Goal: Task Accomplishment & Management: Complete application form

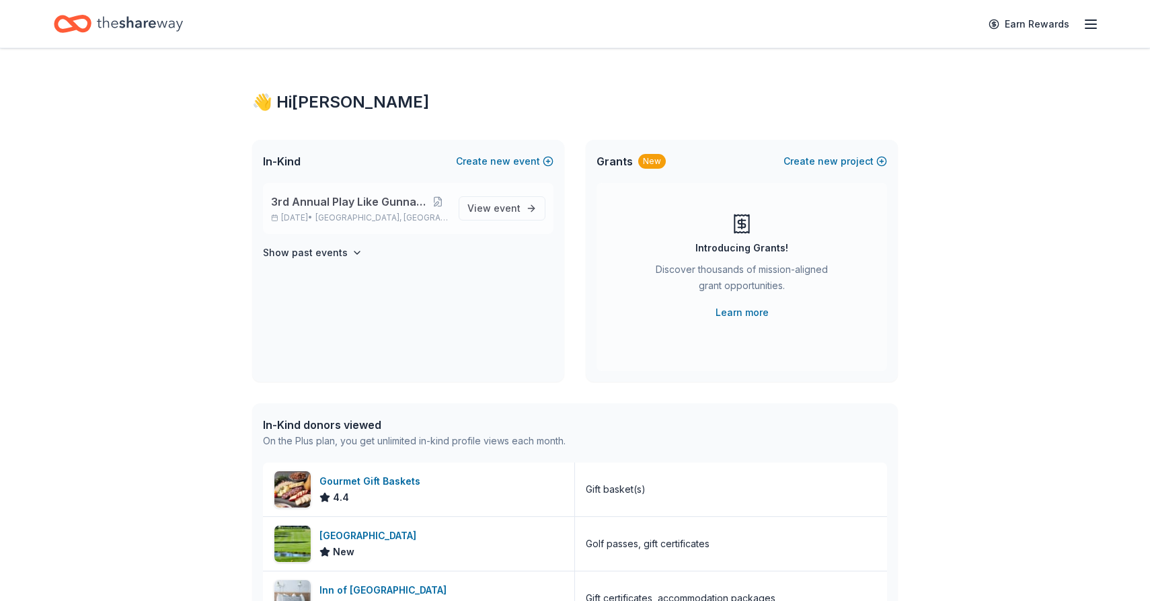
click at [506, 194] on div "3rd Annual Play Like Gunnar Golf Outing [DATE] • [GEOGRAPHIC_DATA], [GEOGRAPHIC…" at bounding box center [408, 208] width 290 height 51
click at [504, 210] on span "event" at bounding box center [506, 207] width 27 height 11
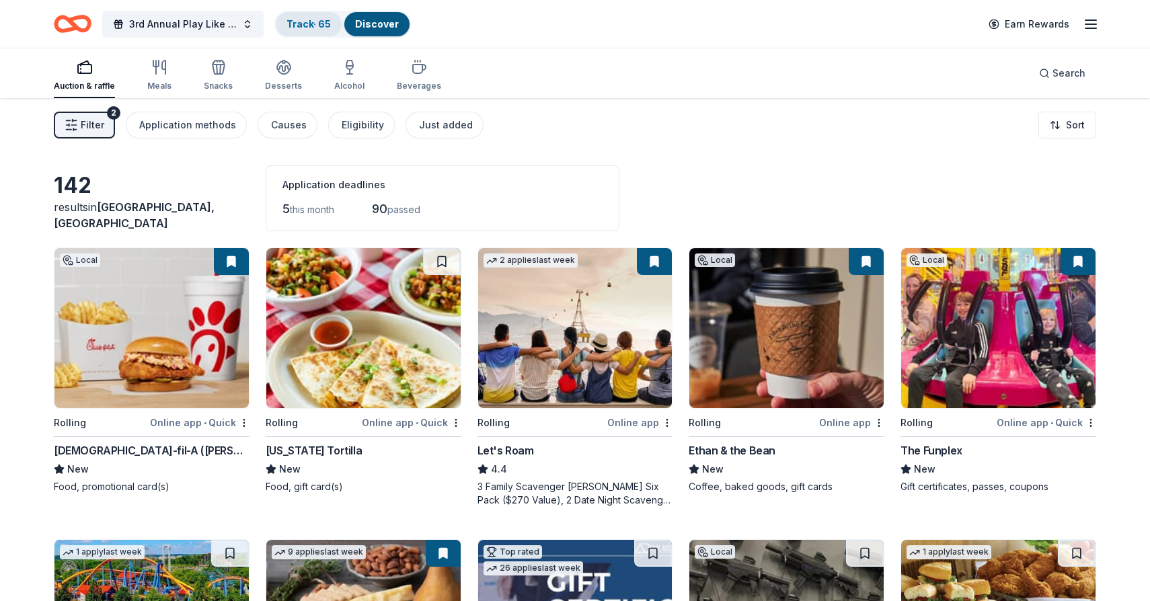
click at [315, 27] on link "Track · 65" at bounding box center [308, 23] width 44 height 11
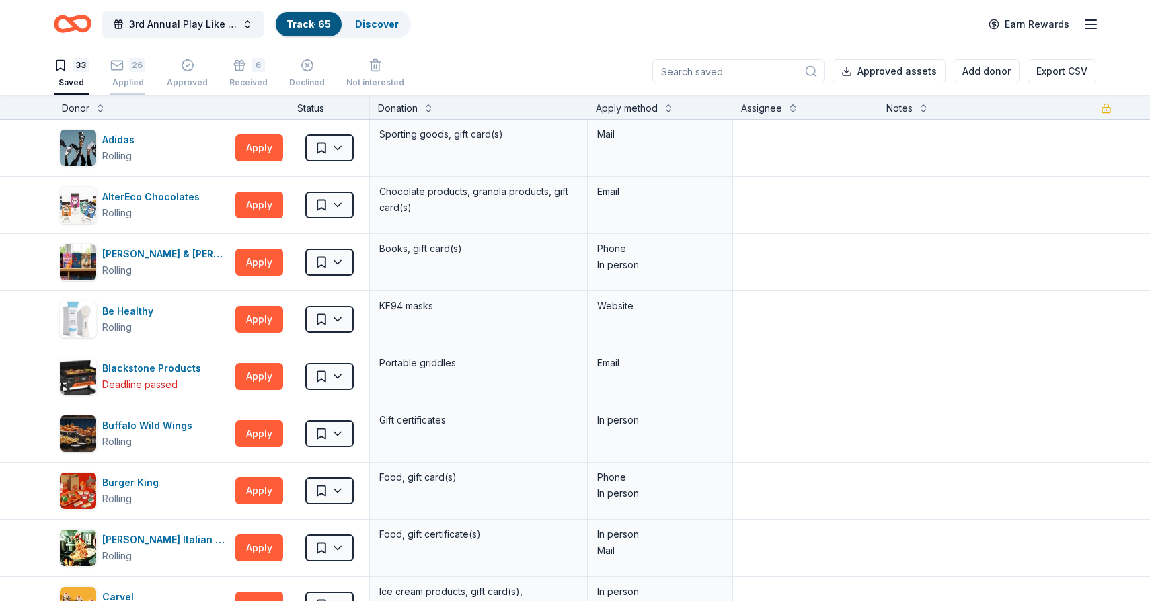
click at [133, 75] on div "26 Applied" at bounding box center [127, 73] width 35 height 30
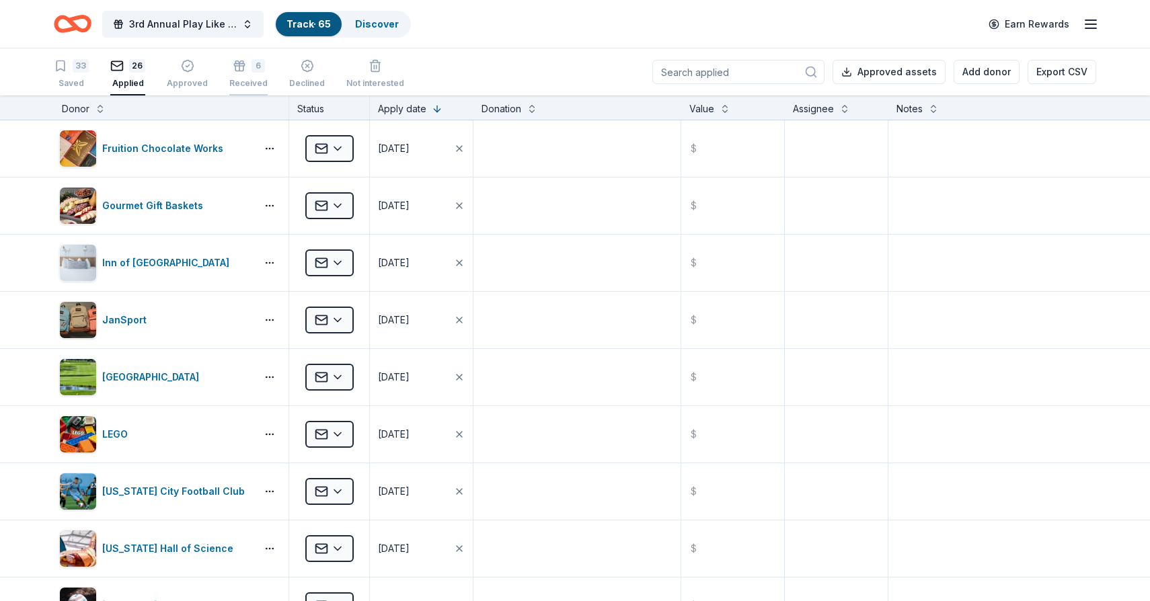
click at [245, 84] on div "Received" at bounding box center [248, 83] width 38 height 11
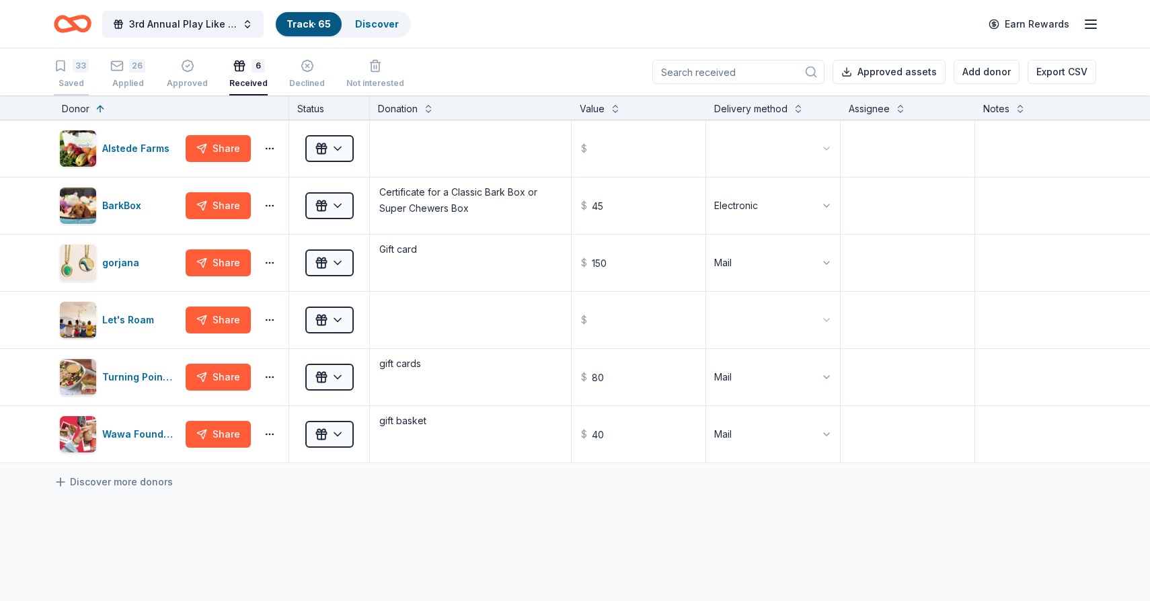
click at [79, 75] on div "33 Saved" at bounding box center [71, 74] width 35 height 30
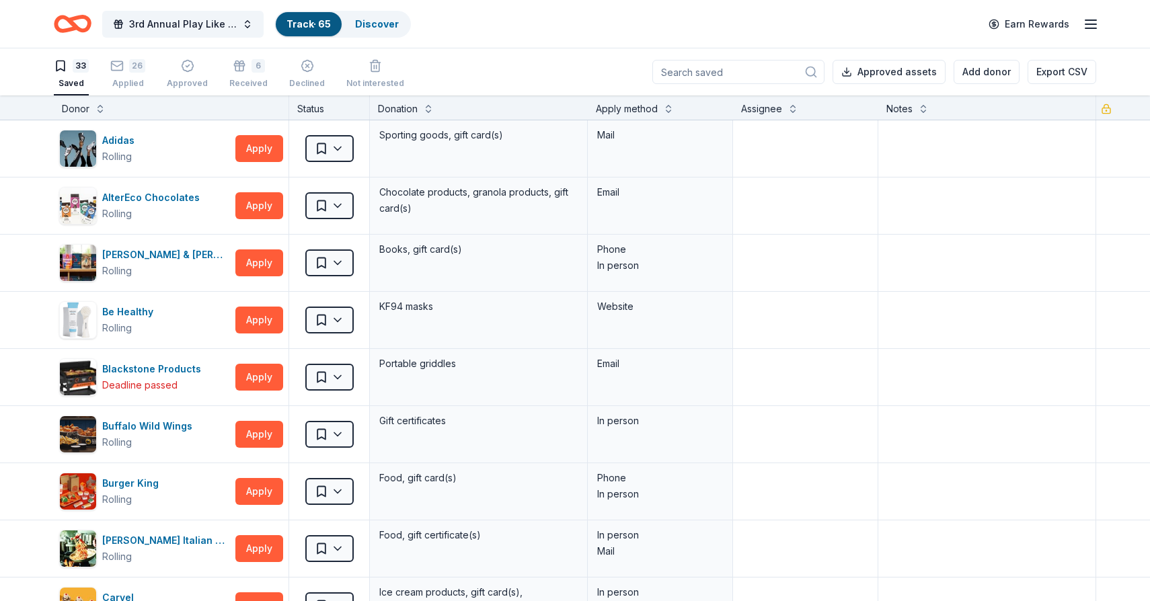
click at [76, 24] on icon "Home" at bounding box center [73, 24] width 38 height 32
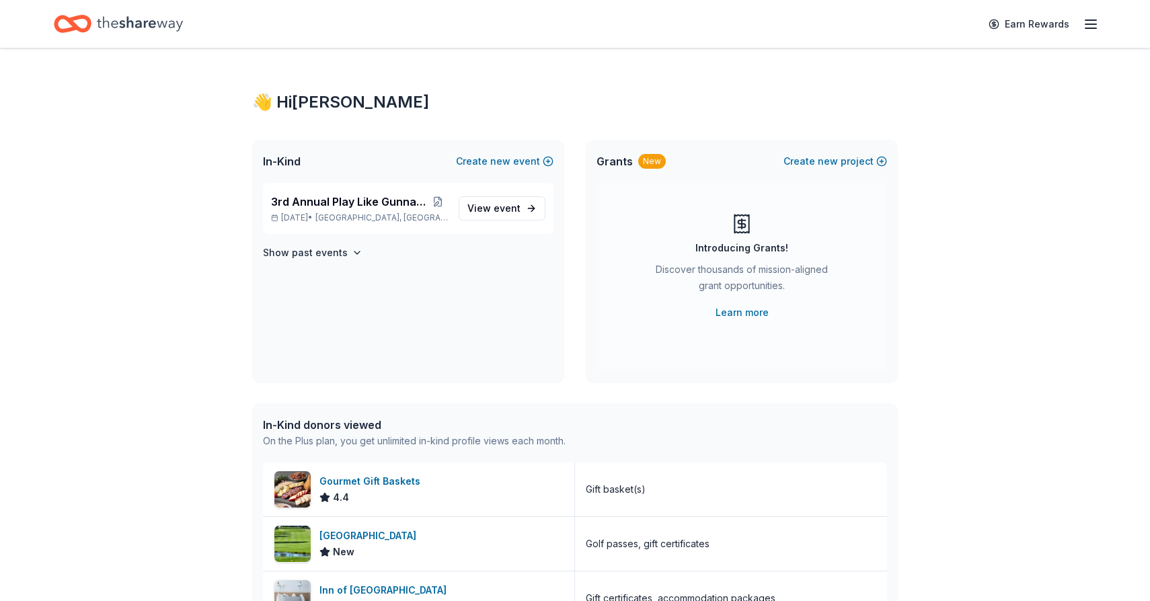
click at [120, 21] on icon "Home" at bounding box center [140, 23] width 86 height 15
click at [495, 210] on span "View event" at bounding box center [493, 208] width 53 height 16
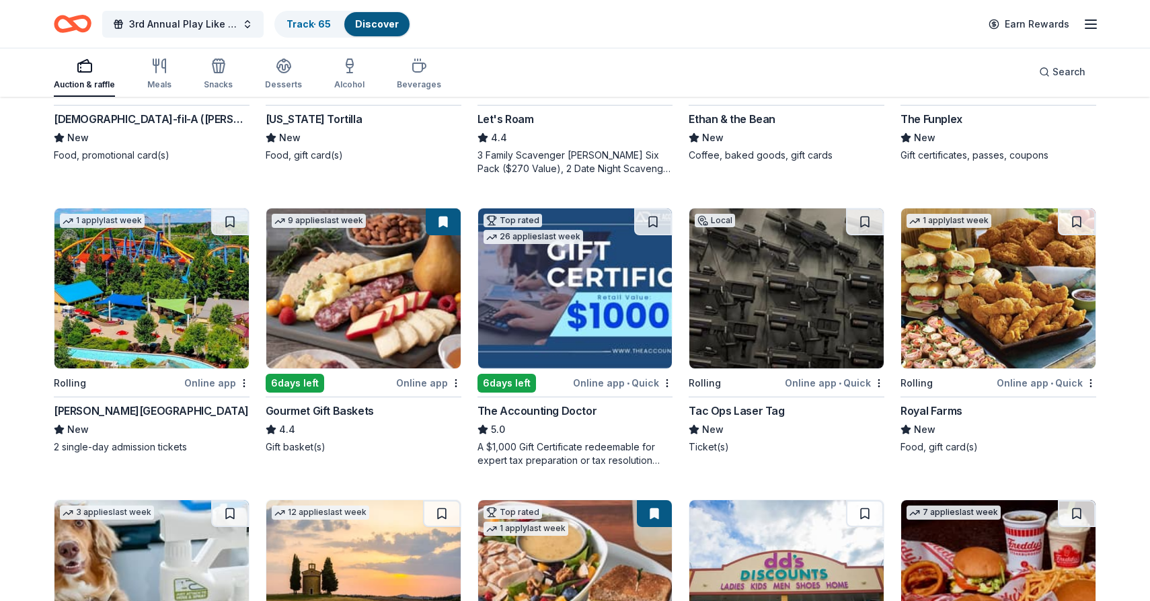
scroll to position [335, 0]
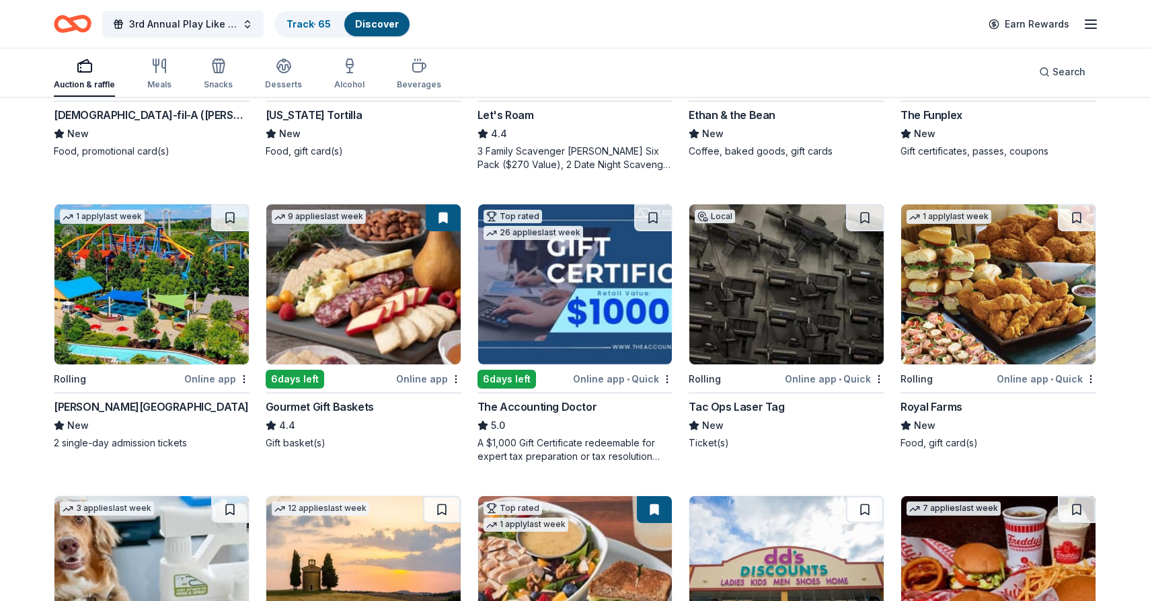
click at [198, 311] on img at bounding box center [151, 284] width 194 height 160
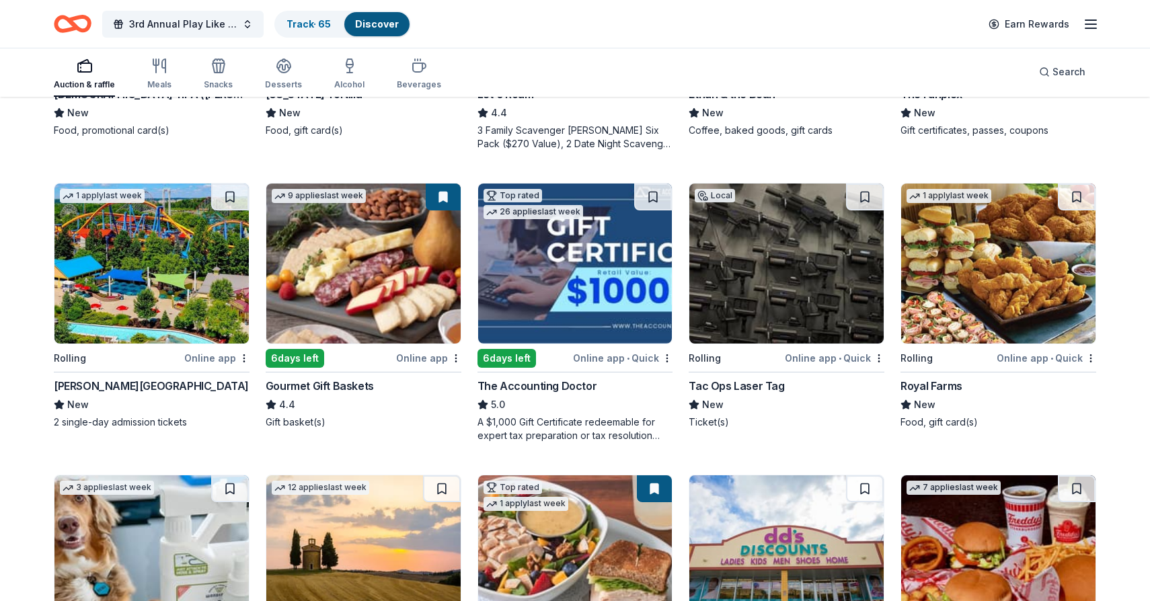
scroll to position [358, 0]
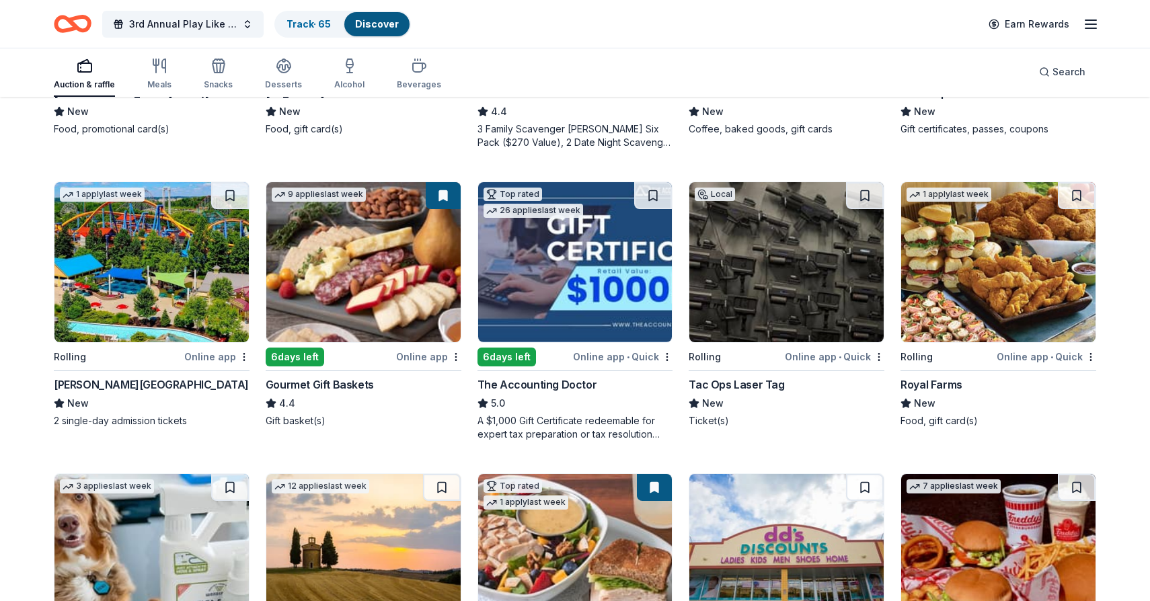
click at [804, 270] on img at bounding box center [786, 262] width 194 height 160
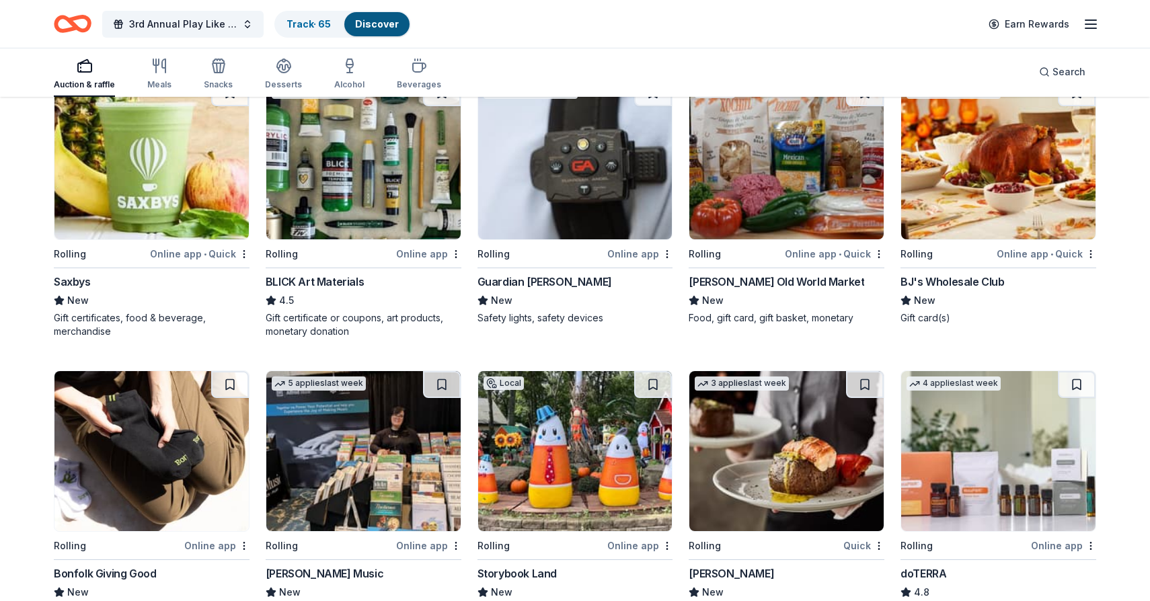
scroll to position [1632, 0]
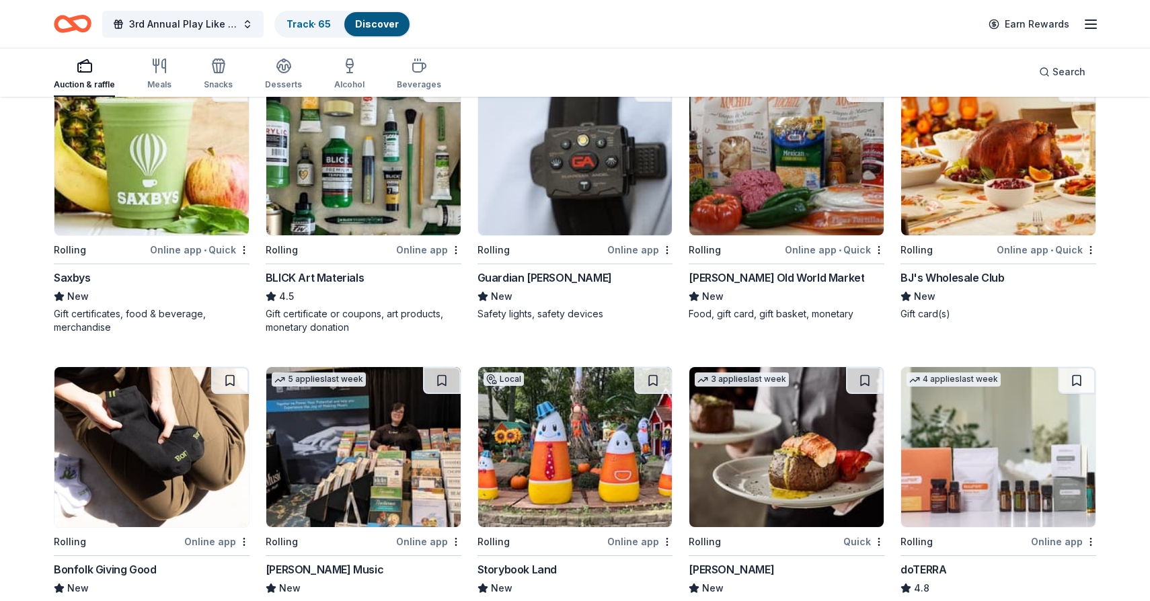
click at [936, 202] on img at bounding box center [998, 155] width 194 height 160
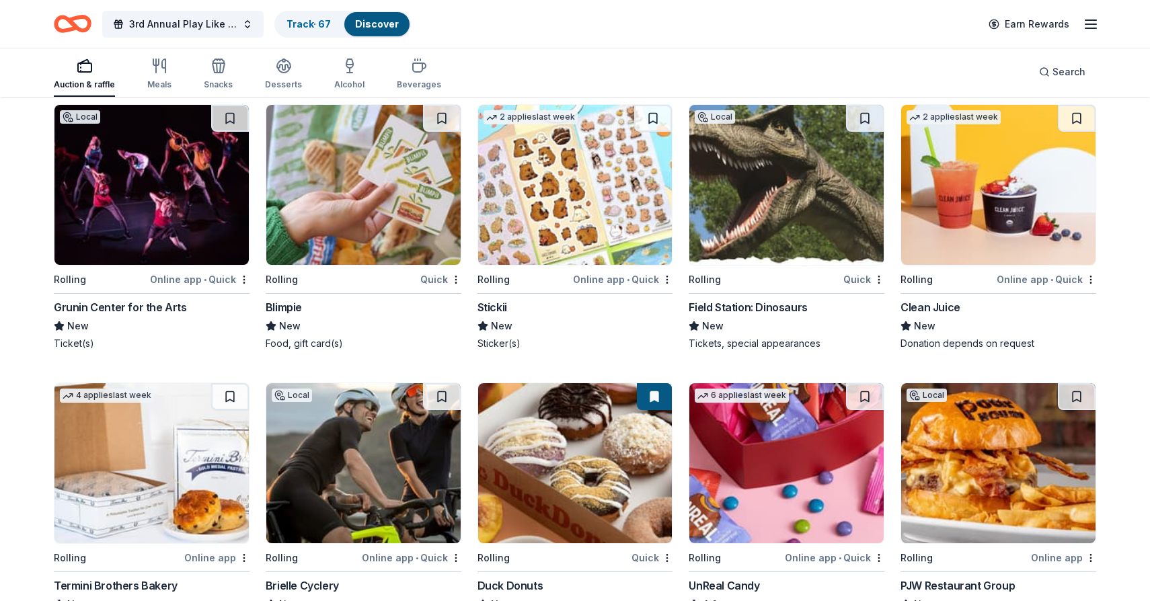
scroll to position [2757, 0]
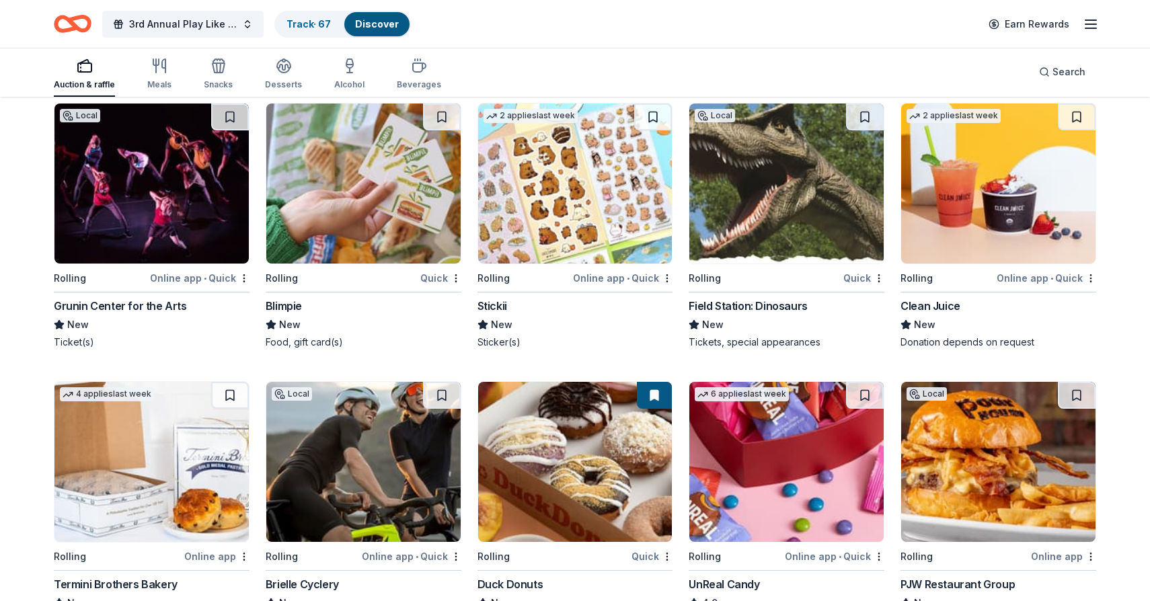
click at [779, 194] on img at bounding box center [786, 184] width 194 height 160
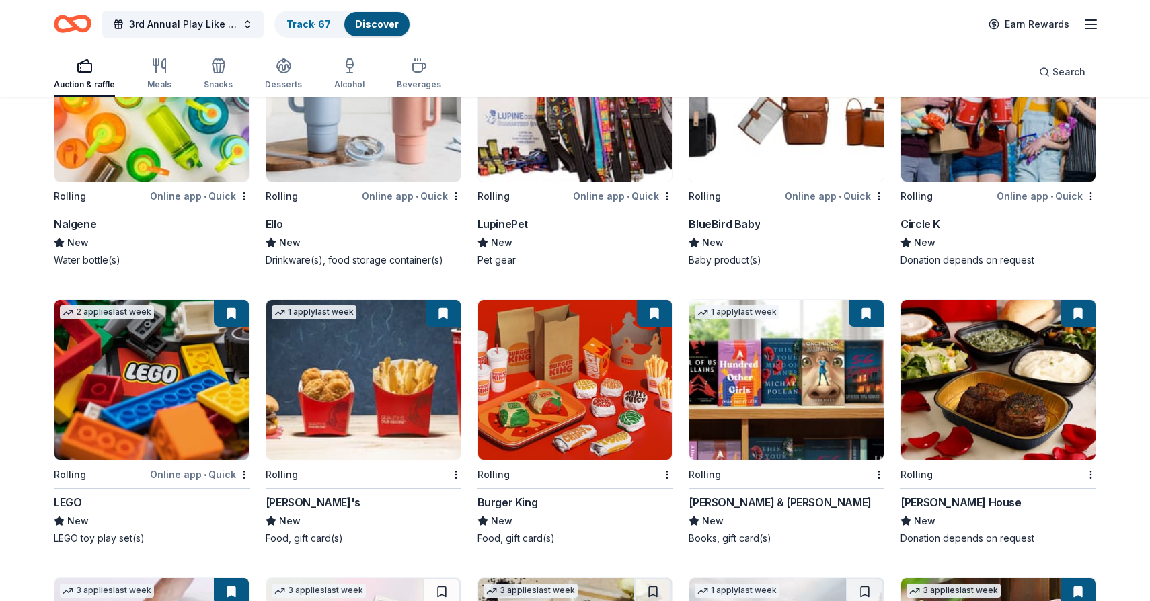
scroll to position [7160, 0]
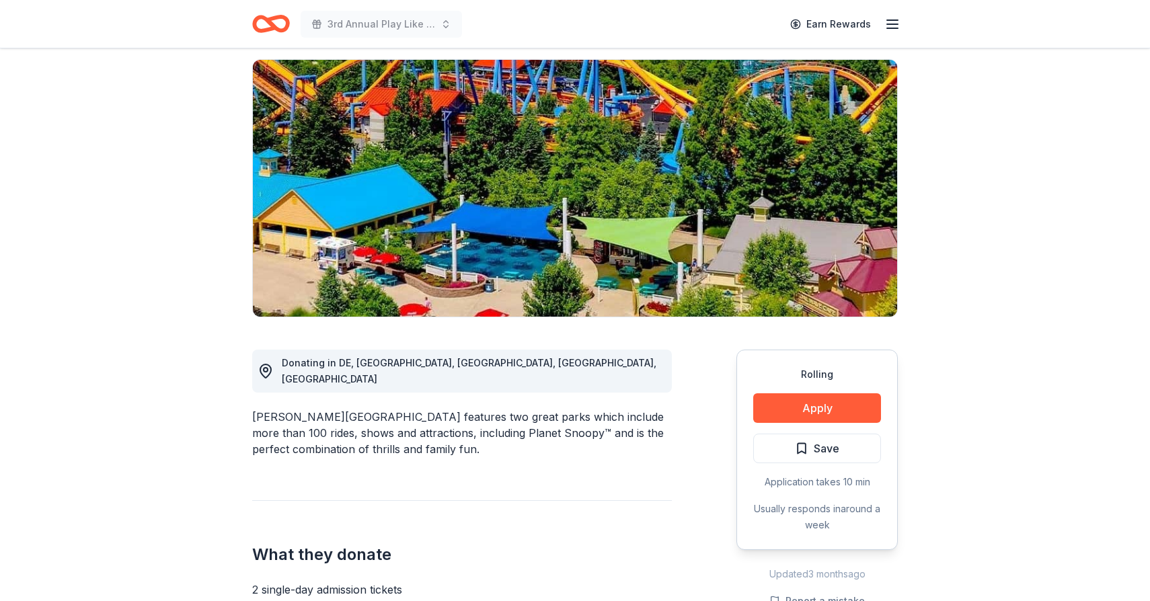
scroll to position [105, 0]
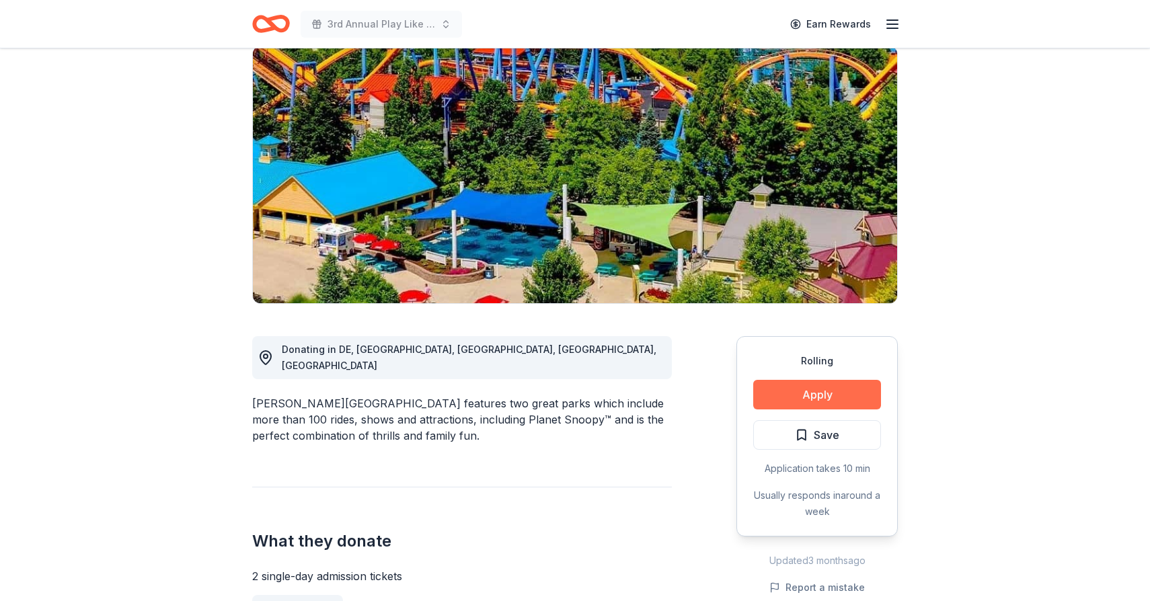
click at [823, 397] on button "Apply" at bounding box center [817, 395] width 128 height 30
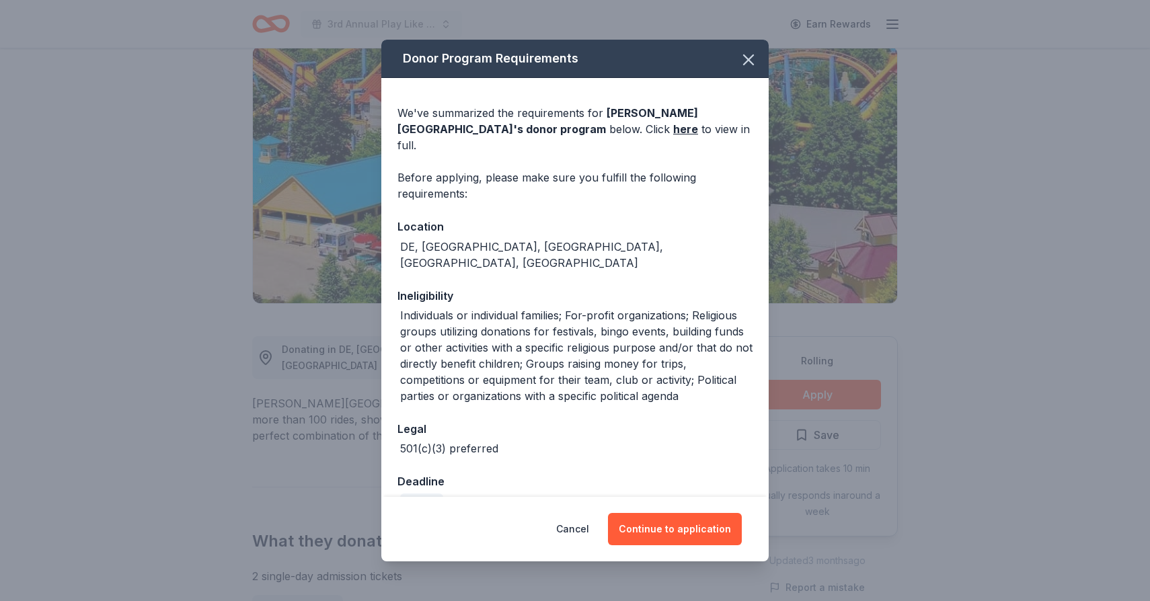
scroll to position [51, 0]
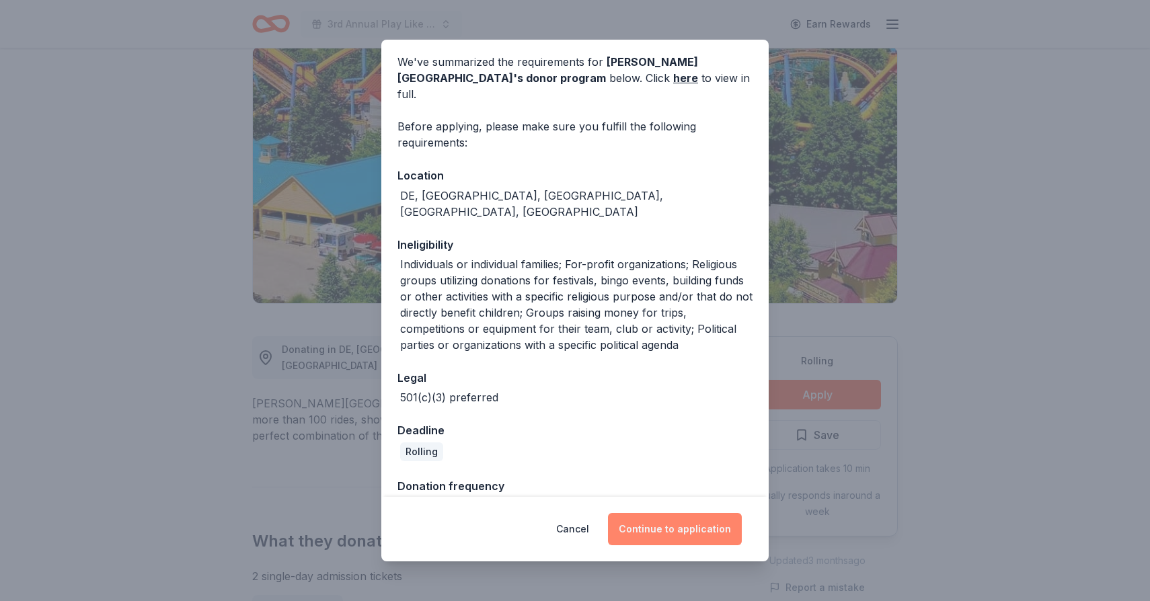
click at [686, 544] on button "Continue to application" at bounding box center [675, 529] width 134 height 32
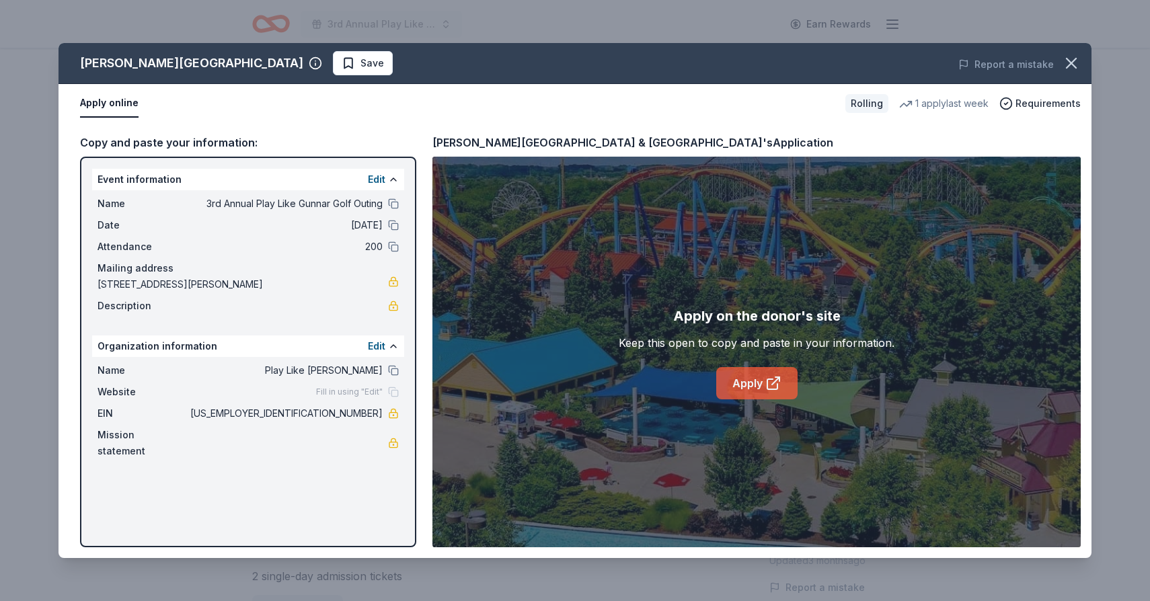
click at [746, 380] on link "Apply" at bounding box center [756, 383] width 81 height 32
click at [360, 58] on span "Save" at bounding box center [372, 63] width 24 height 16
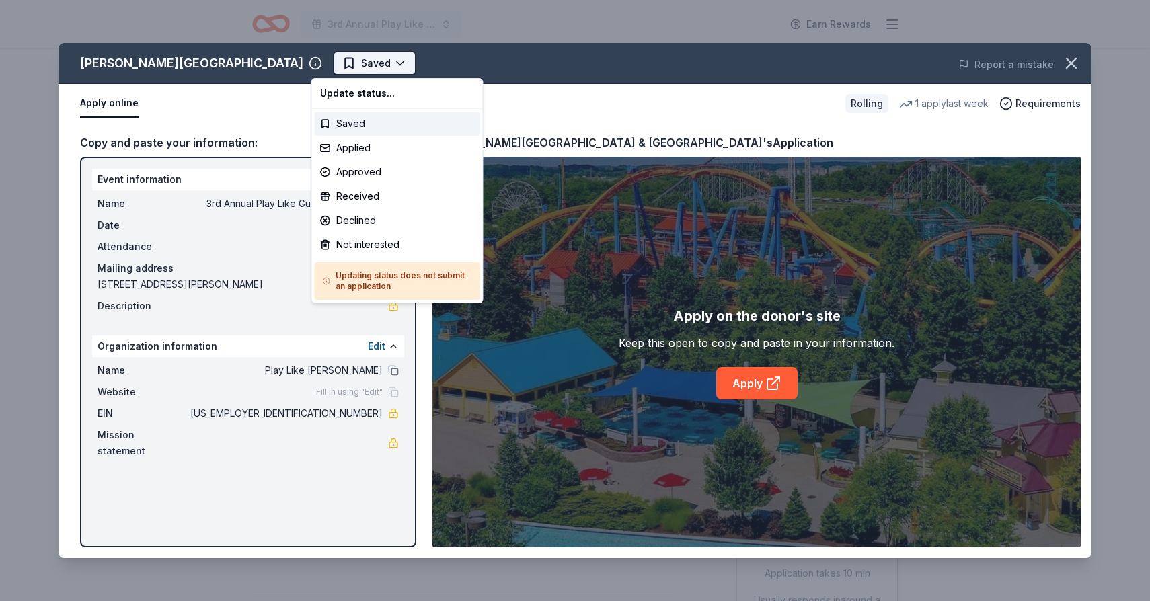
click at [377, 63] on html "3rd Annual Play Like Gunnar Golf Outing Earn Rewards Rolling Share Dorney Park …" at bounding box center [575, 300] width 1150 height 601
click at [358, 145] on div "Applied" at bounding box center [397, 148] width 165 height 24
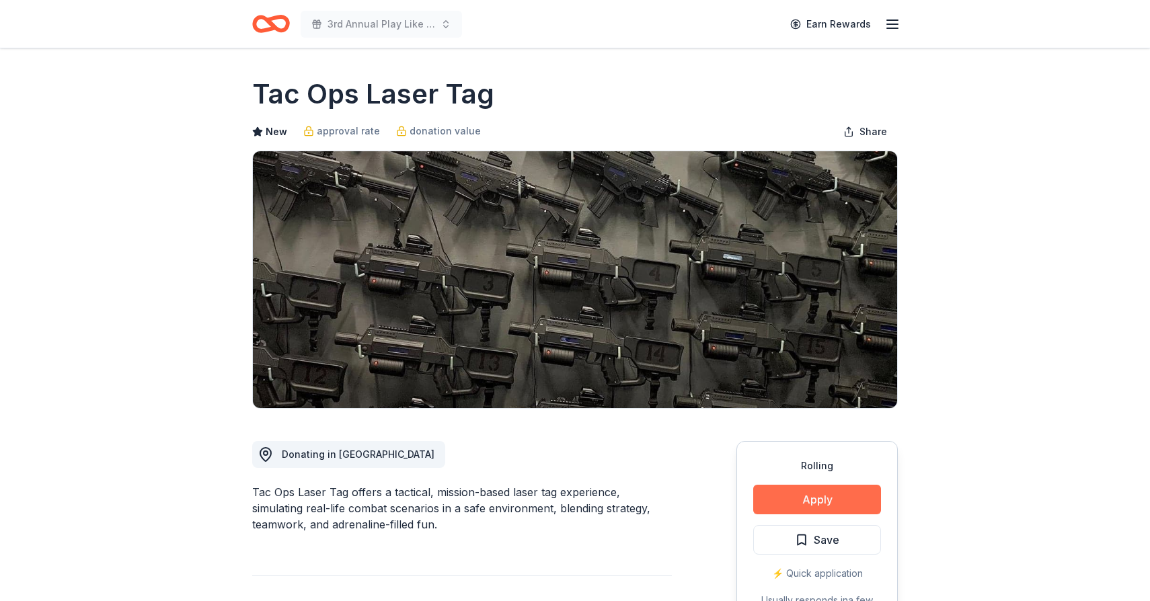
click at [820, 495] on button "Apply" at bounding box center [817, 500] width 128 height 30
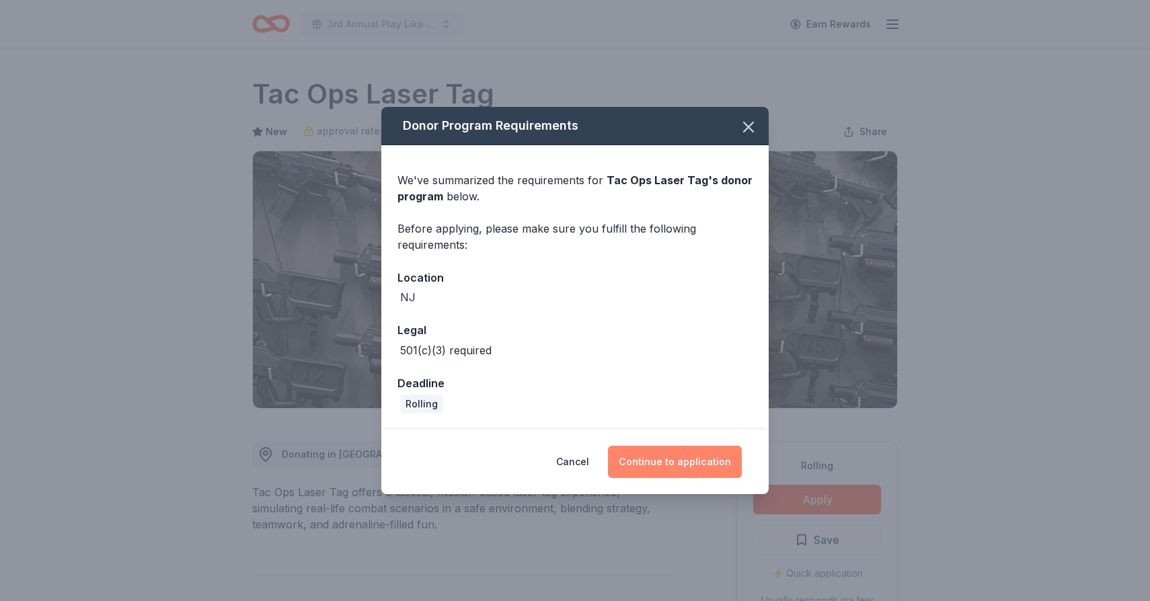
click at [689, 468] on button "Continue to application" at bounding box center [675, 462] width 134 height 32
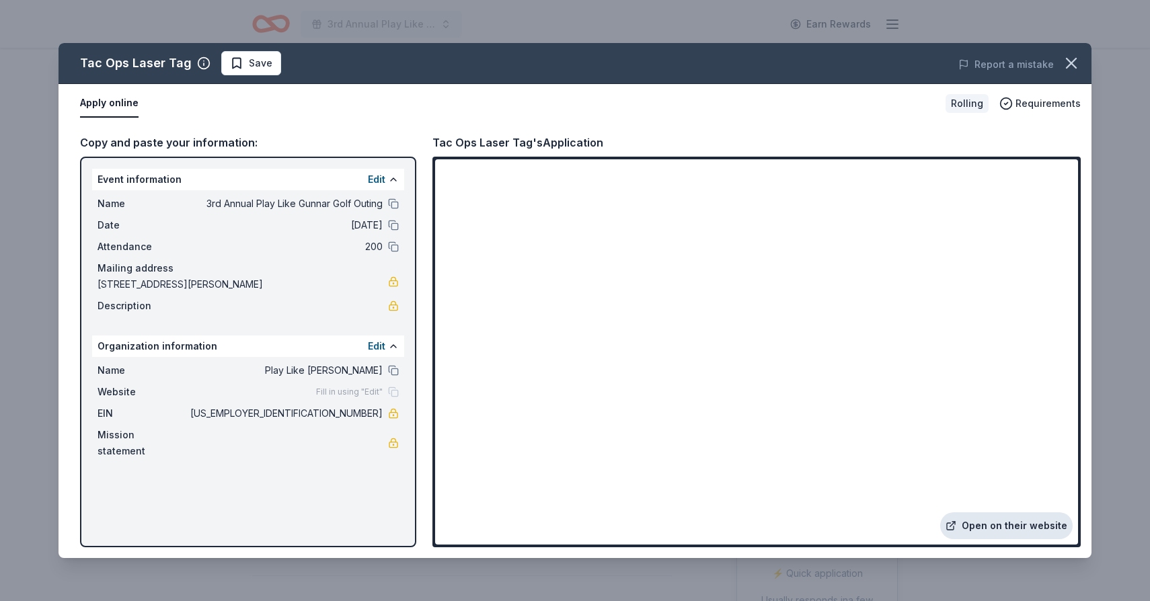
click at [1046, 537] on link "Open on their website" at bounding box center [1006, 525] width 132 height 27
click at [243, 74] on button "Save" at bounding box center [251, 63] width 60 height 24
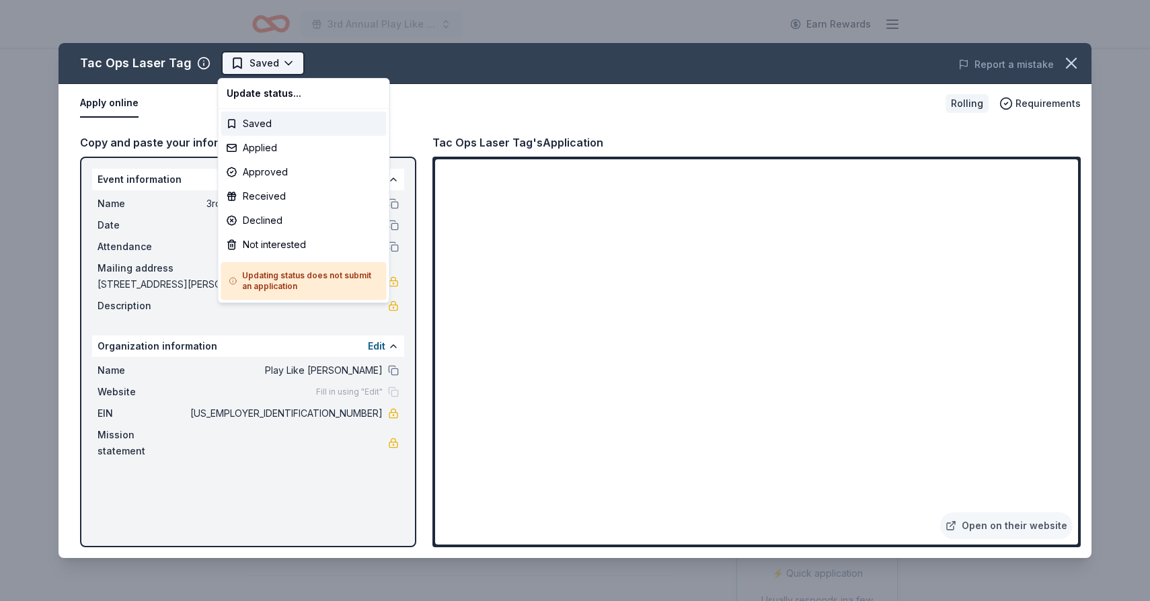
click at [285, 66] on html "3rd Annual Play Like Gunnar Golf Outing Earn Rewards Rolling Share Tac Ops Lase…" at bounding box center [575, 300] width 1150 height 601
click at [267, 148] on div "Applied" at bounding box center [303, 148] width 165 height 24
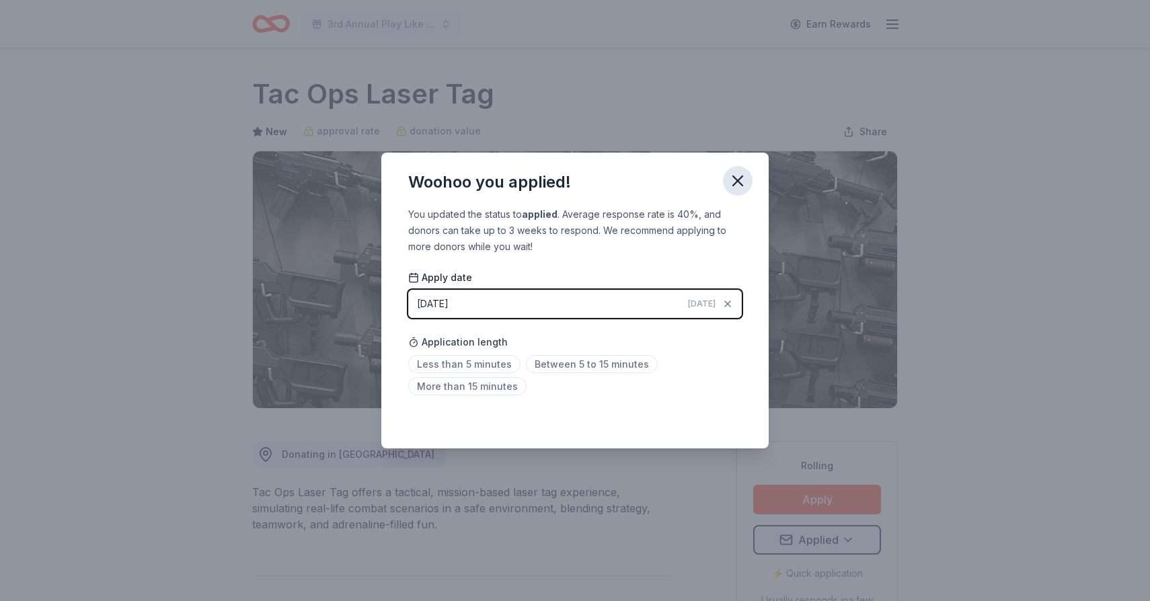
click at [743, 180] on icon "button" at bounding box center [737, 180] width 19 height 19
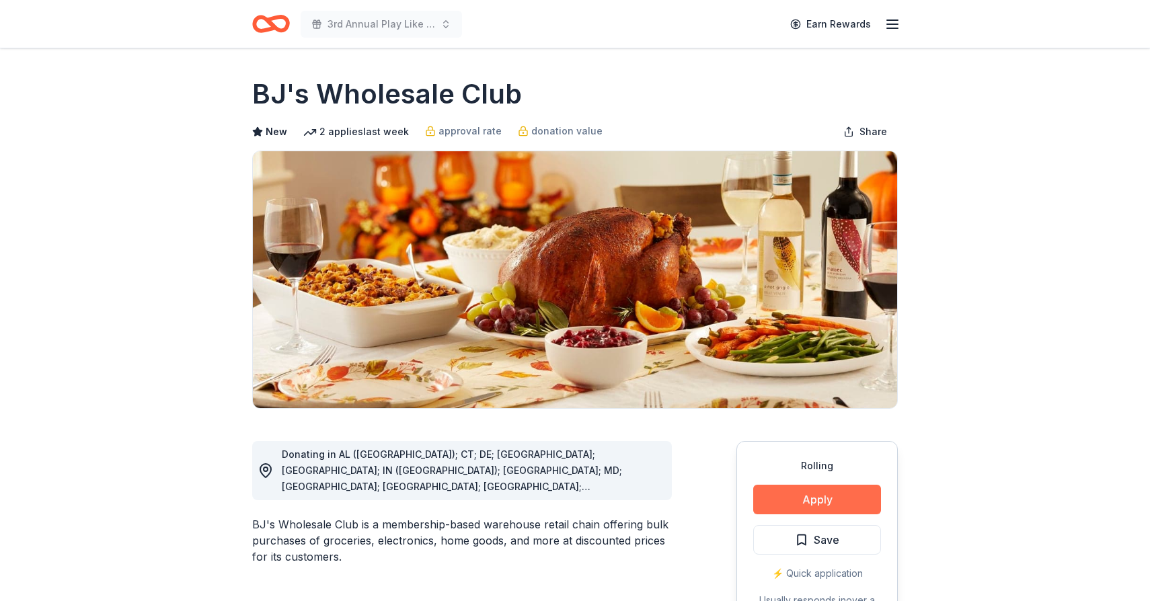
click at [834, 502] on button "Apply" at bounding box center [817, 500] width 128 height 30
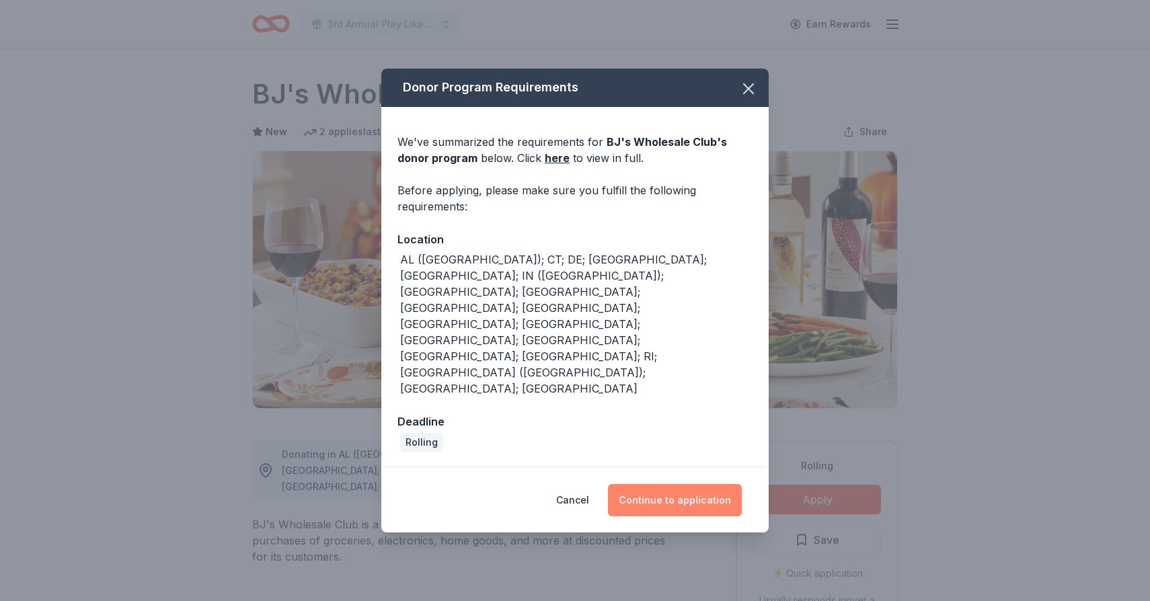
click at [648, 484] on button "Continue to application" at bounding box center [675, 500] width 134 height 32
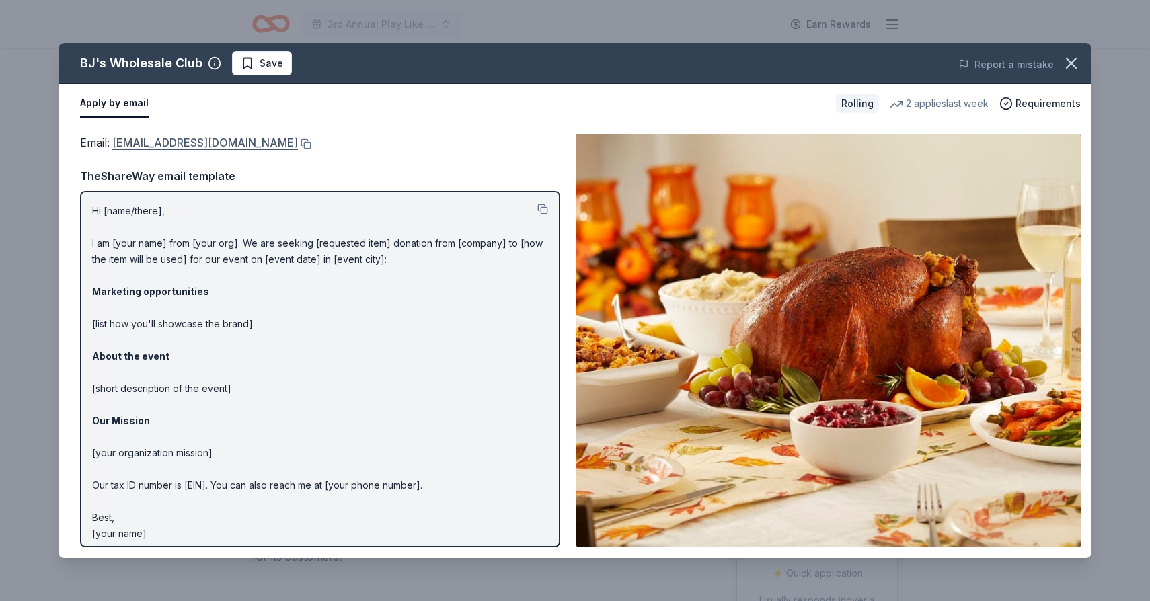
click at [195, 140] on link "community@bjs.com" at bounding box center [205, 142] width 186 height 17
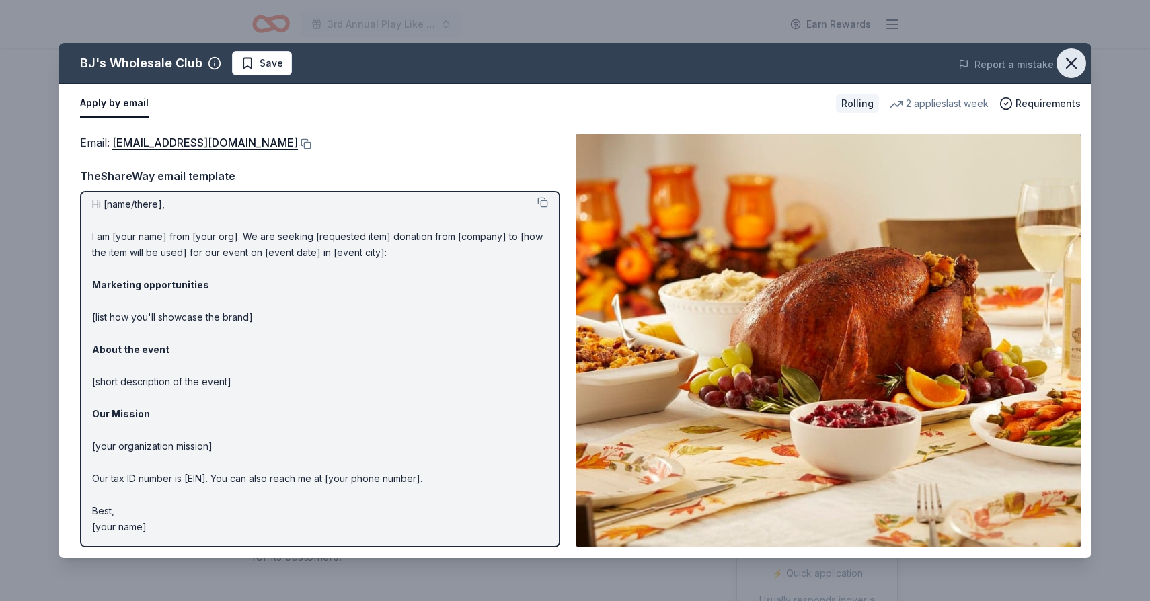
click at [1080, 64] on button "button" at bounding box center [1071, 63] width 30 height 30
